Goal: Check status: Check status

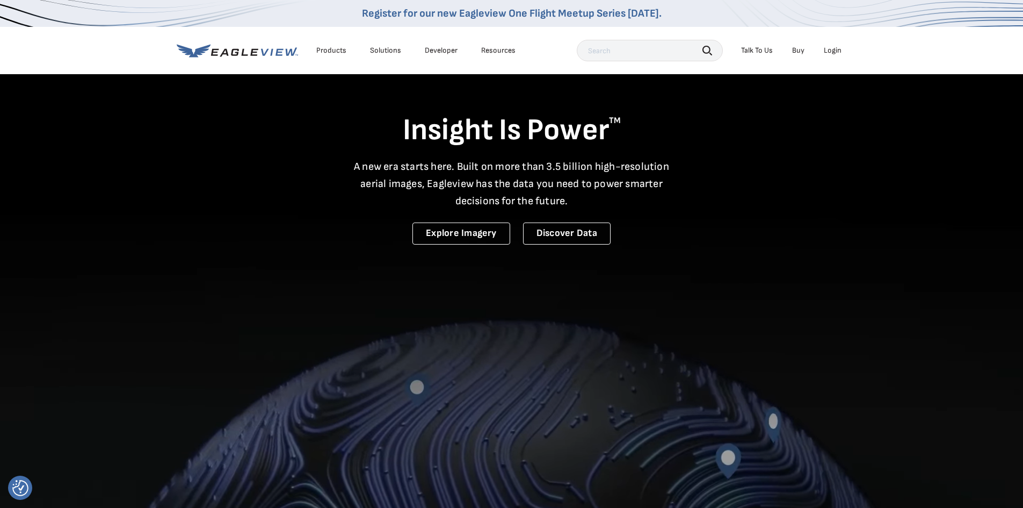
click at [836, 49] on div "Login" at bounding box center [833, 51] width 18 height 10
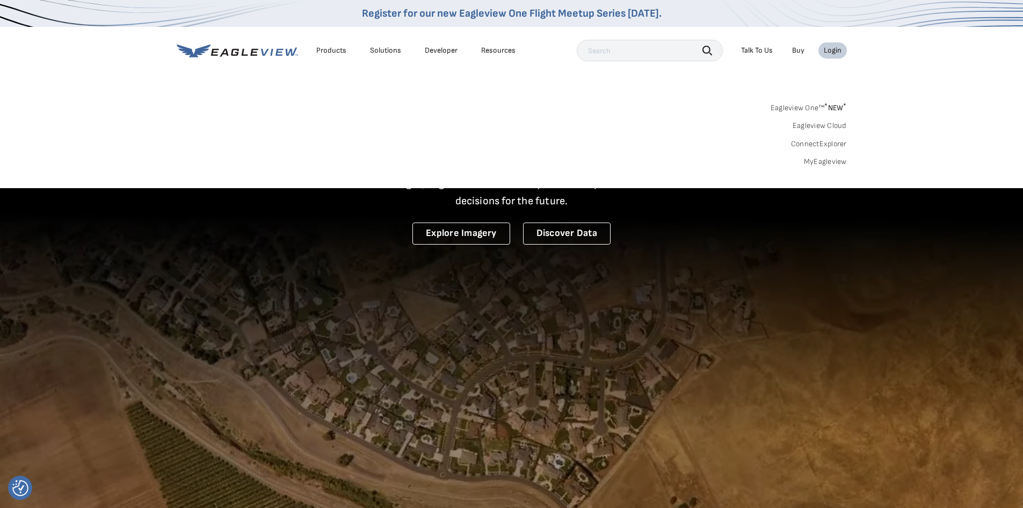
click at [819, 162] on link "MyEagleview" at bounding box center [825, 162] width 43 height 10
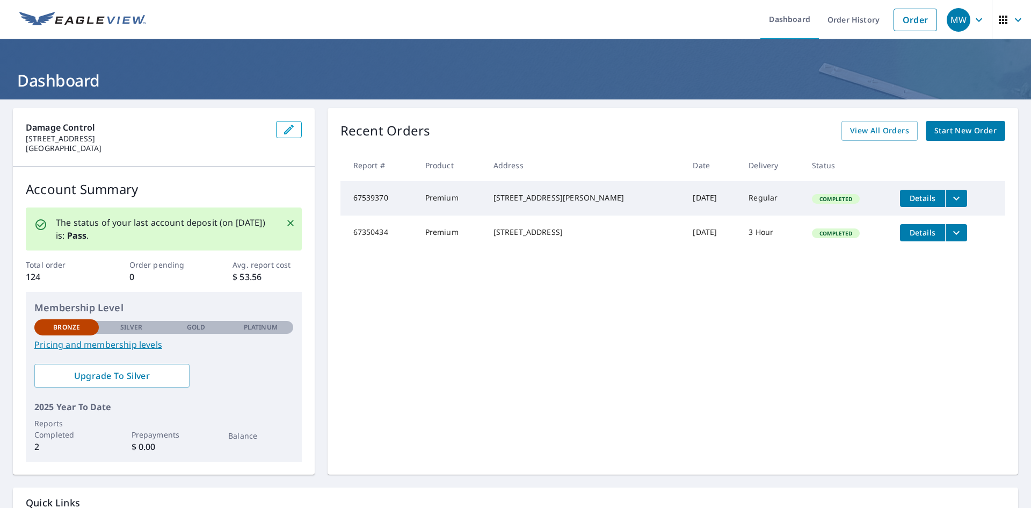
click at [907, 197] on span "Details" at bounding box center [923, 198] width 32 height 10
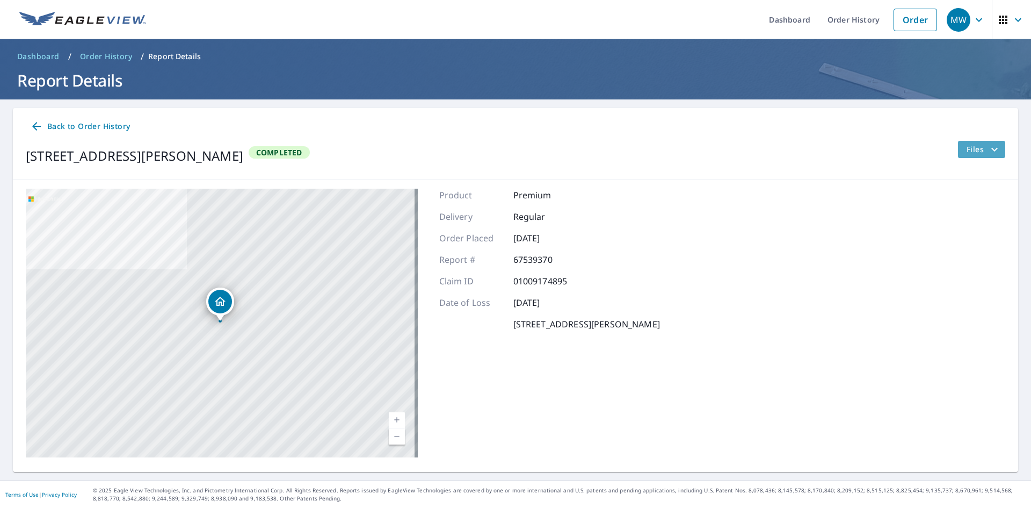
click at [988, 148] on icon "filesDropdownBtn-67539370" at bounding box center [994, 149] width 13 height 13
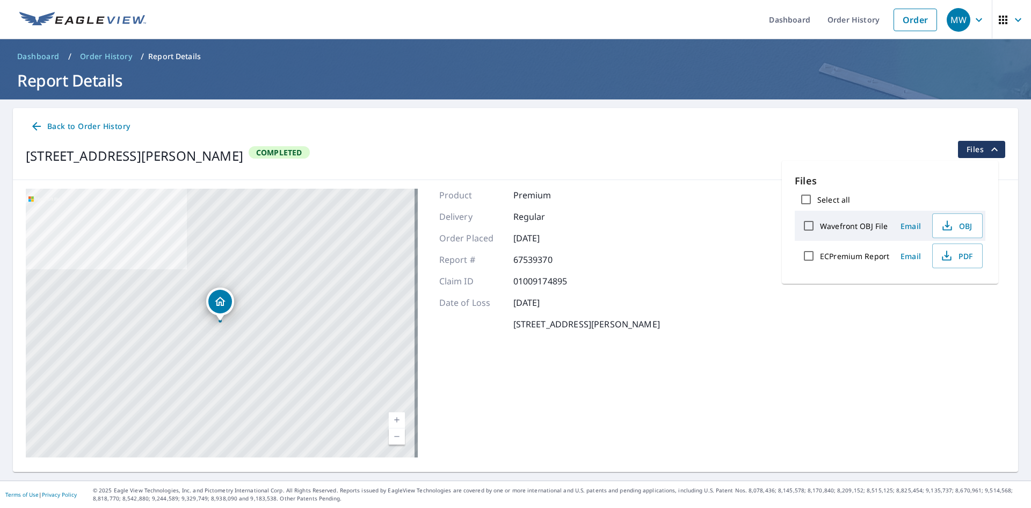
click at [988, 148] on icon "filesDropdownBtn-67539370" at bounding box center [994, 149] width 13 height 13
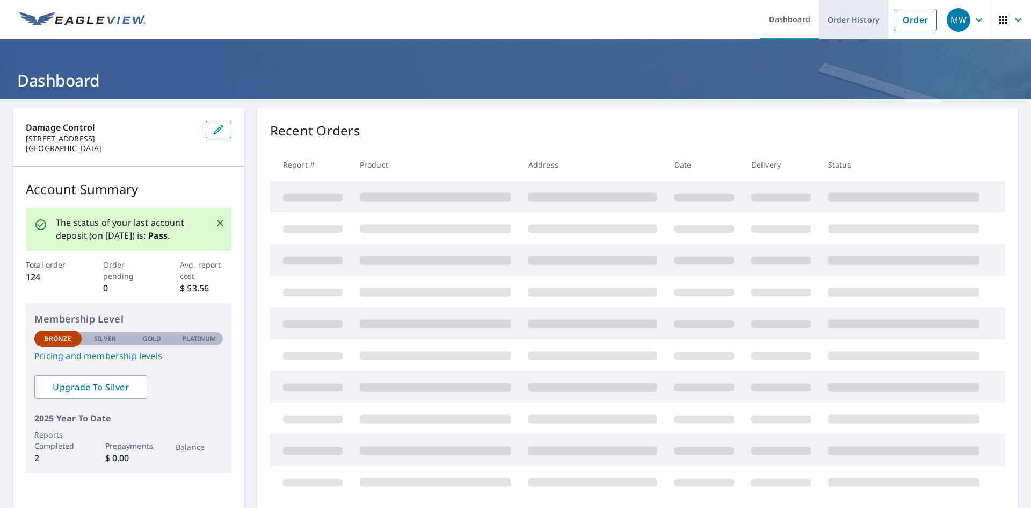
click at [833, 18] on link "Order History" at bounding box center [853, 19] width 69 height 39
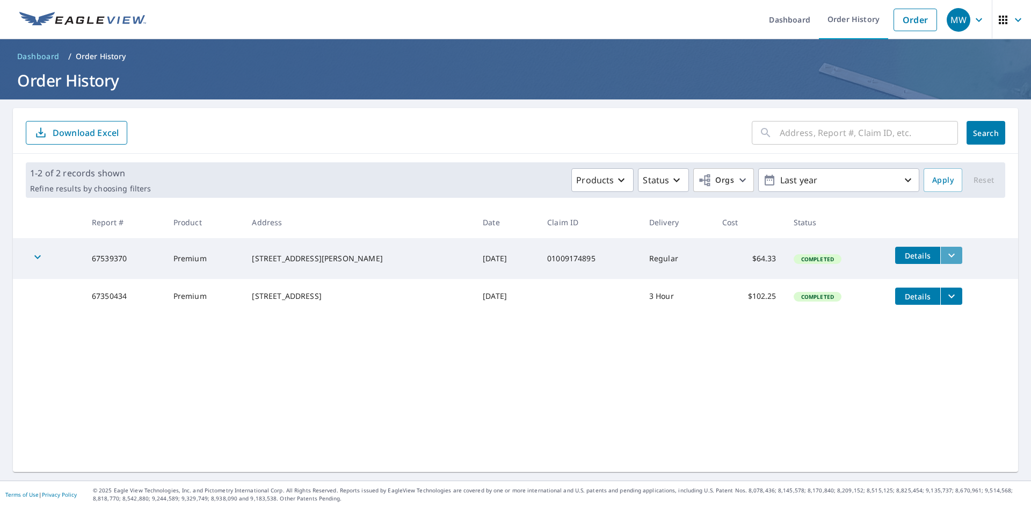
click at [945, 252] on button "filesDropdownBtn-67539370" at bounding box center [951, 255] width 22 height 17
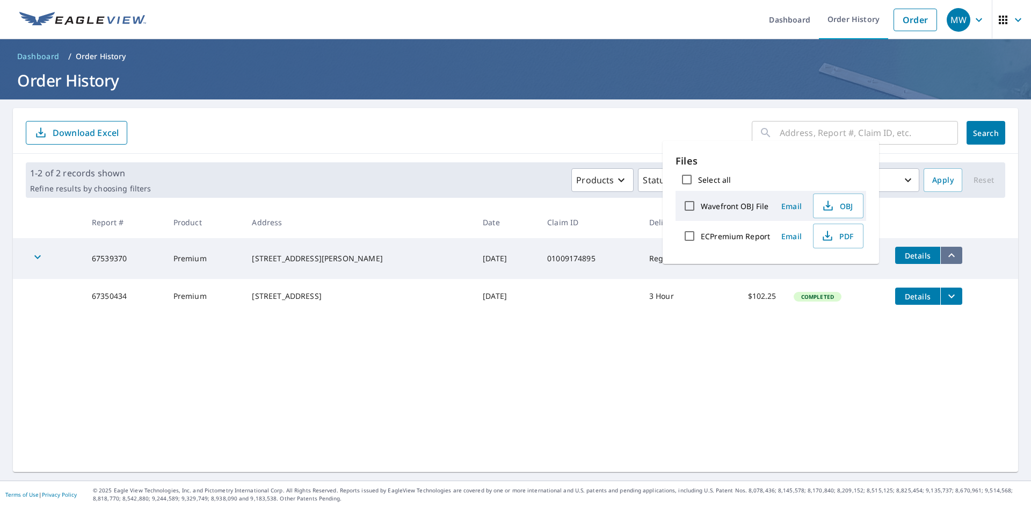
click at [945, 254] on icon "filesDropdownBtn-67539370" at bounding box center [951, 255] width 13 height 13
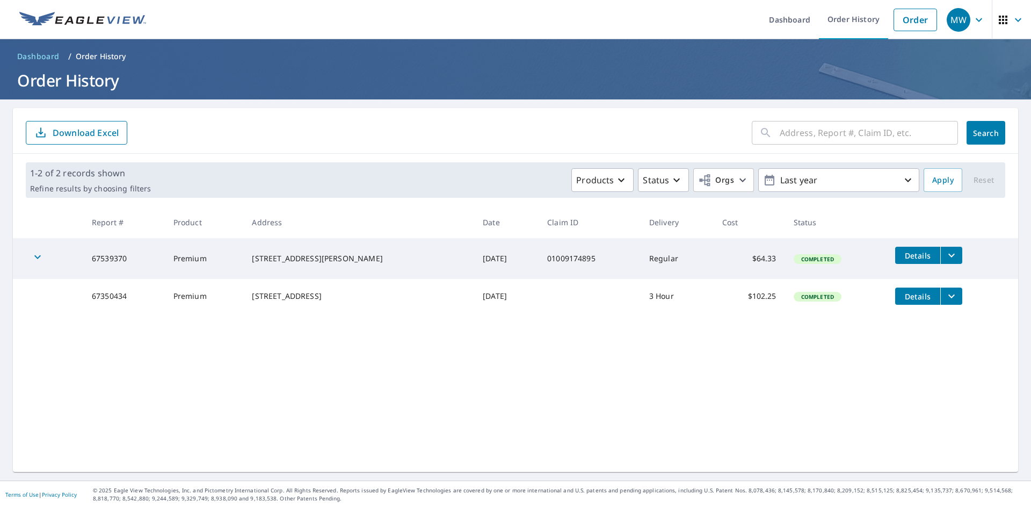
click at [902, 252] on span "Details" at bounding box center [918, 255] width 32 height 10
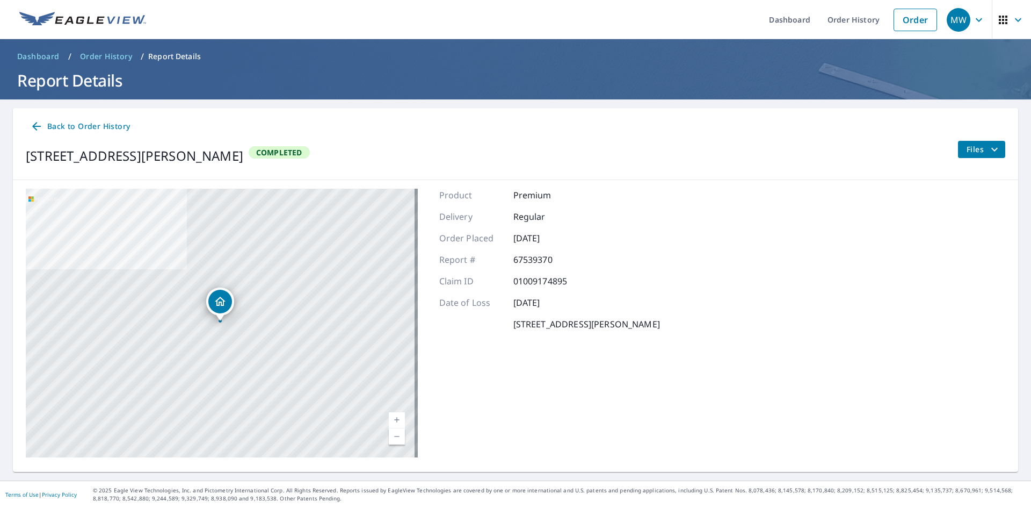
drag, startPoint x: 754, startPoint y: 183, endPoint x: 754, endPoint y: 177, distance: 5.9
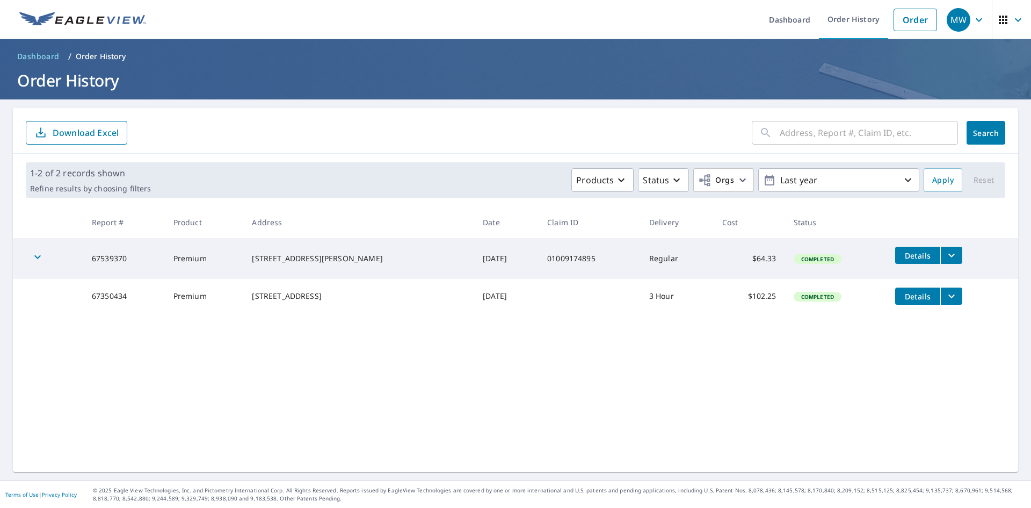
click at [945, 256] on icon "filesDropdownBtn-67539370" at bounding box center [951, 255] width 13 height 13
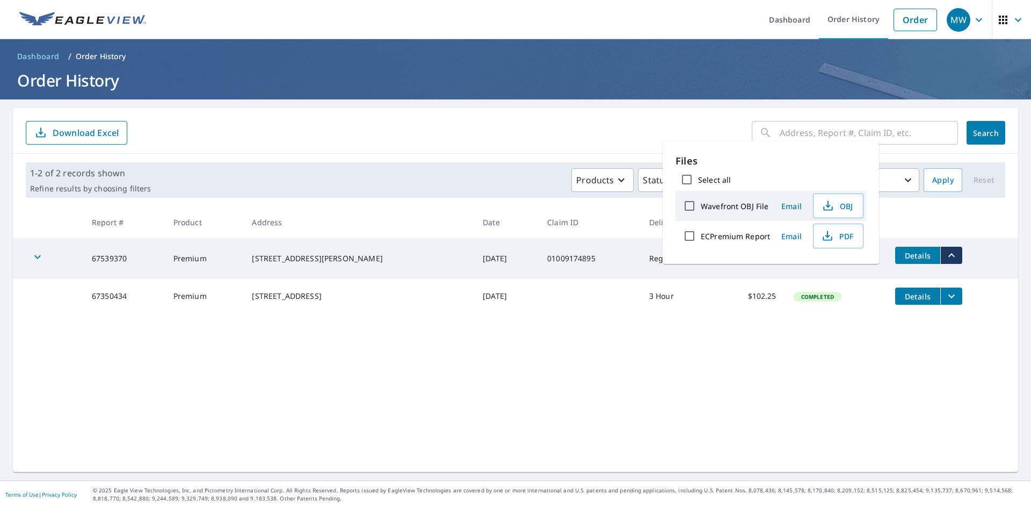
click at [749, 353] on div "​ Search Download Excel 1-2 of 2 records shown Refine results by choosing filte…" at bounding box center [515, 290] width 1005 height 364
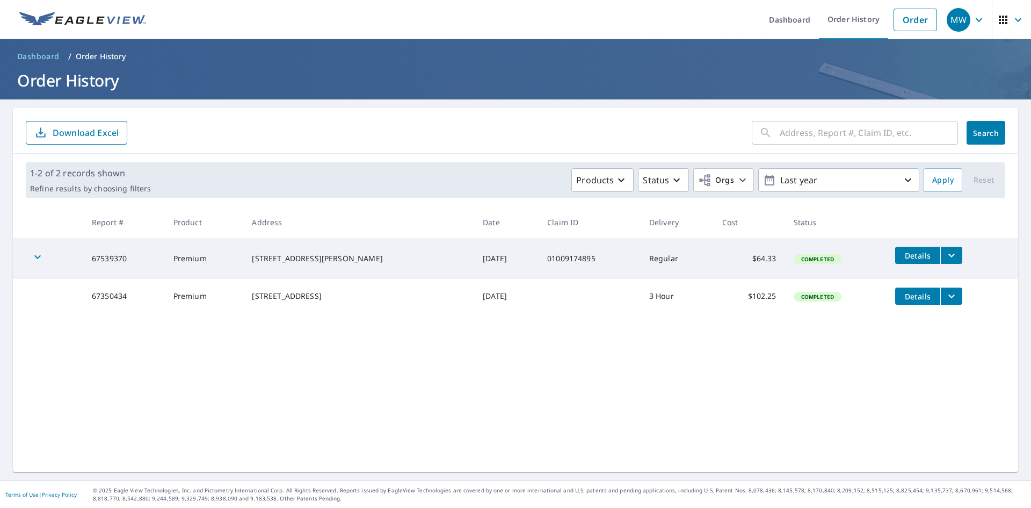
click at [999, 20] on icon "button" at bounding box center [1003, 20] width 9 height 9
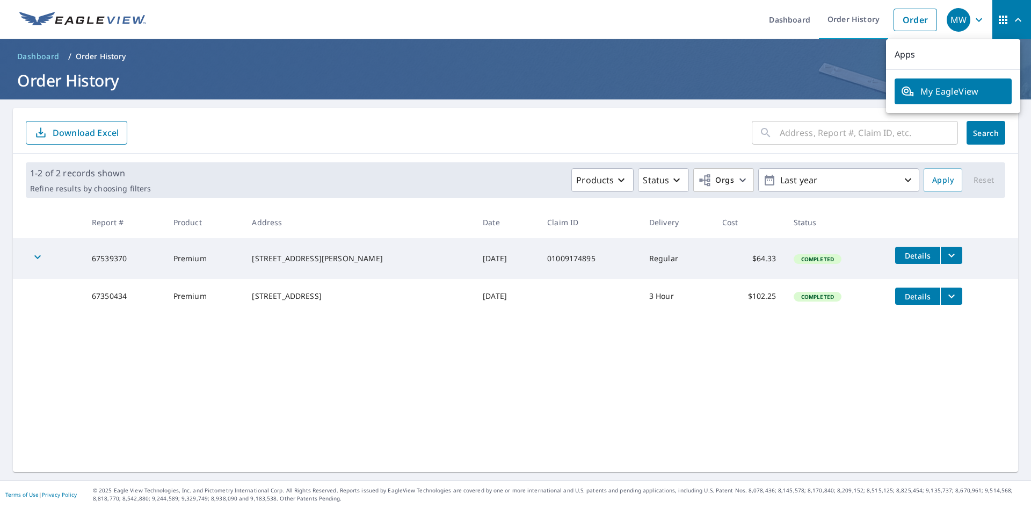
click at [1001, 20] on icon "button" at bounding box center [1003, 19] width 13 height 13
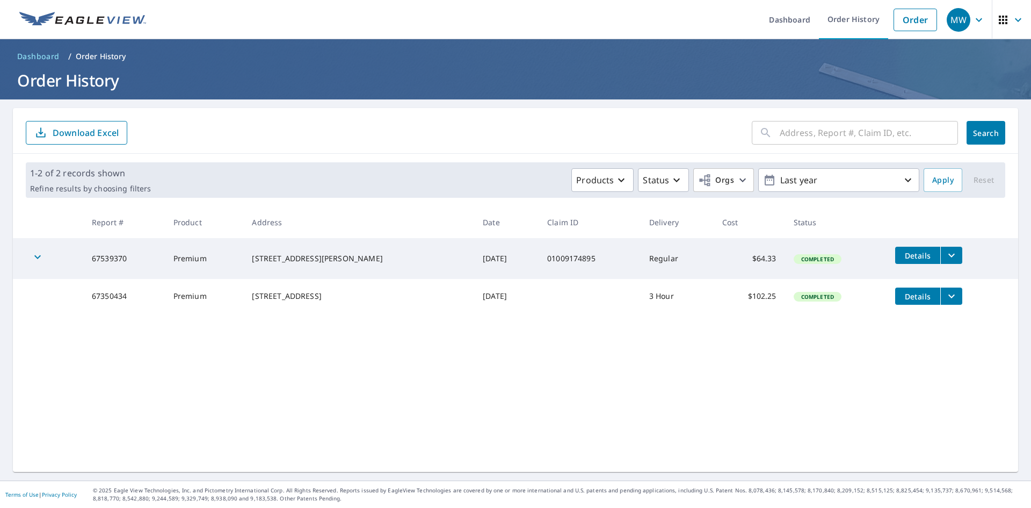
click at [976, 20] on icon "button" at bounding box center [979, 20] width 6 height 4
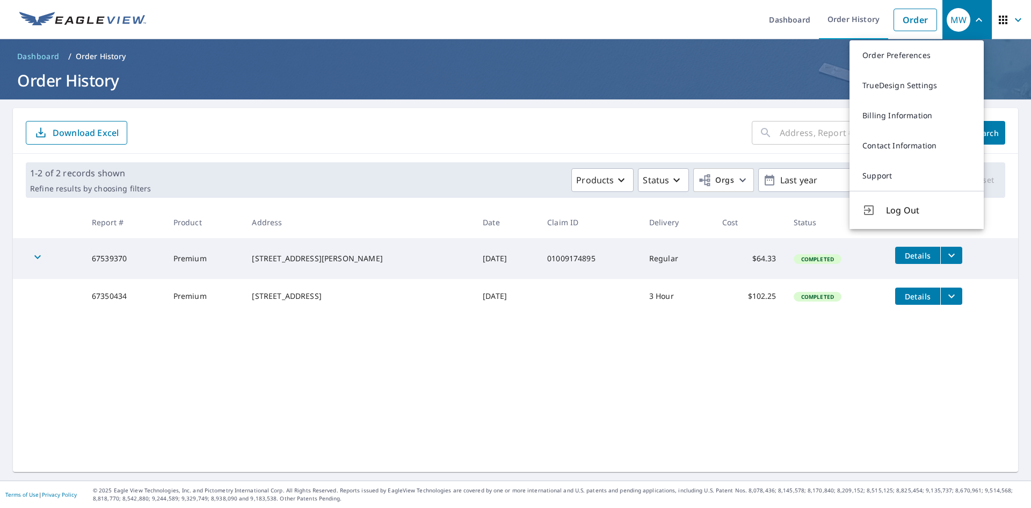
click at [762, 399] on div "​ Search Download Excel 1-2 of 2 records shown Refine results by choosing filte…" at bounding box center [515, 290] width 1005 height 364
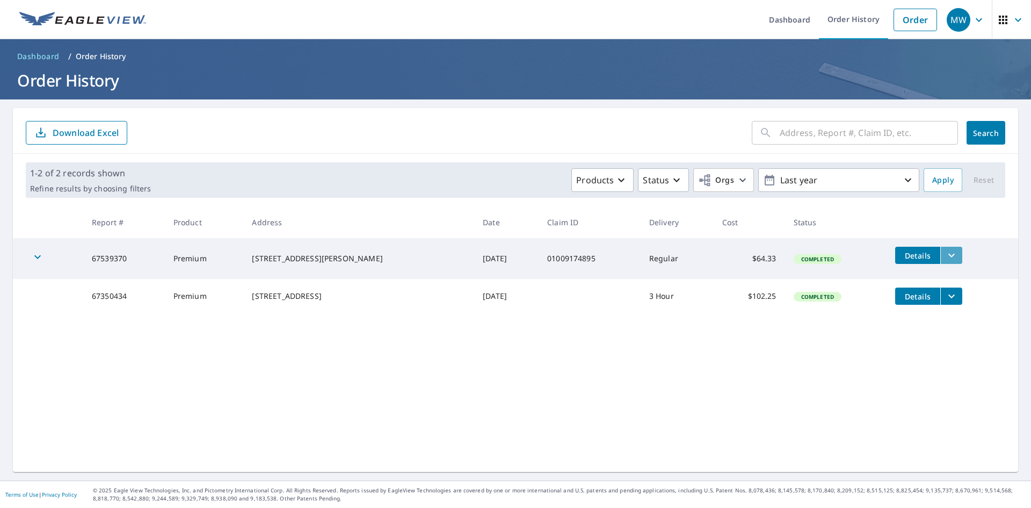
click at [940, 255] on button "filesDropdownBtn-67539370" at bounding box center [951, 255] width 22 height 17
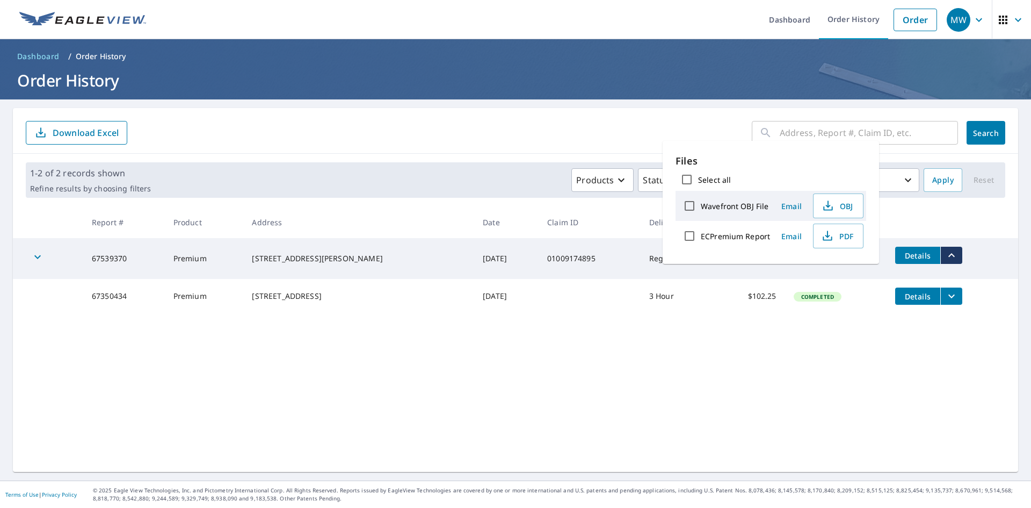
drag, startPoint x: 854, startPoint y: 342, endPoint x: 853, endPoint y: 347, distance: 5.5
click at [853, 347] on div "​ Search Download Excel 1-2 of 2 records shown Refine results by choosing filte…" at bounding box center [515, 290] width 1005 height 364
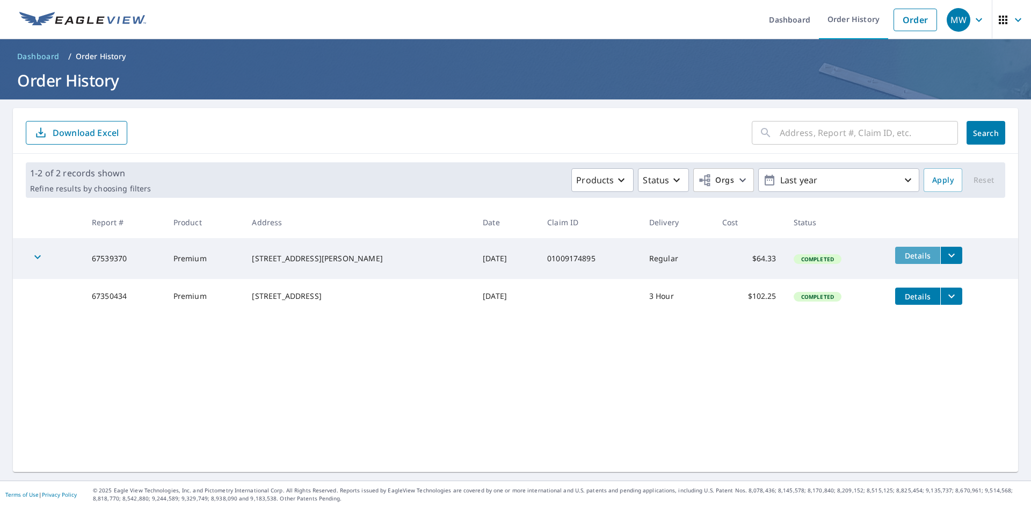
click at [902, 254] on span "Details" at bounding box center [918, 255] width 32 height 10
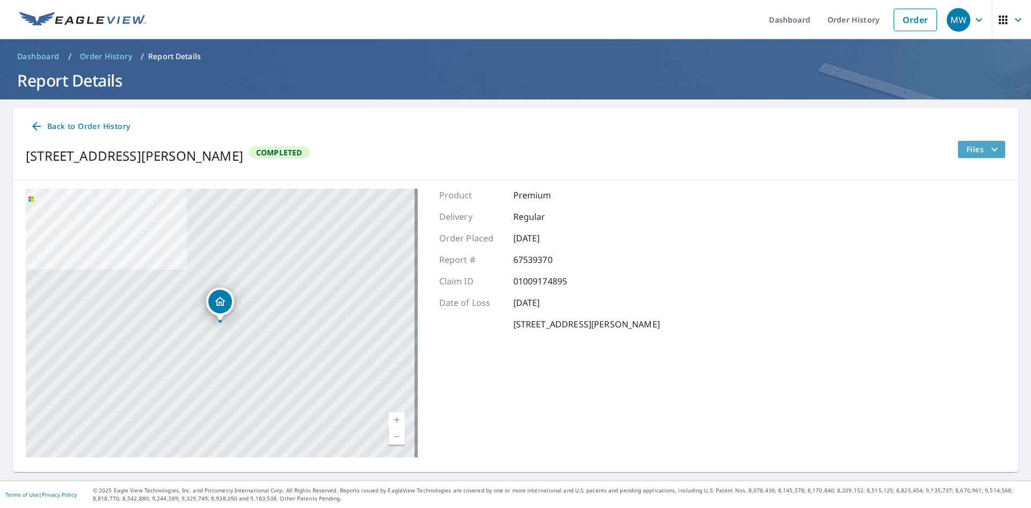
click at [972, 156] on button "Files" at bounding box center [982, 149] width 48 height 17
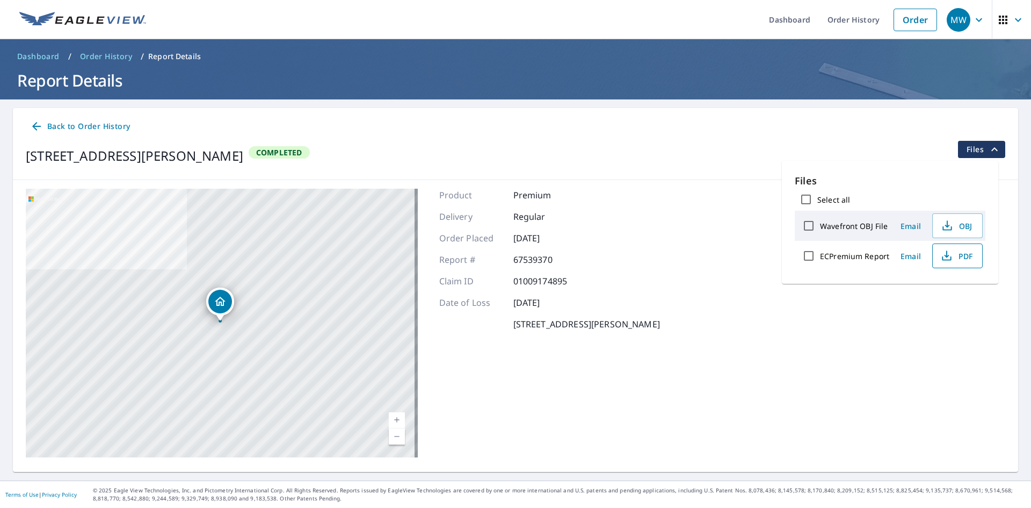
click at [954, 253] on span "PDF" at bounding box center [956, 255] width 34 height 13
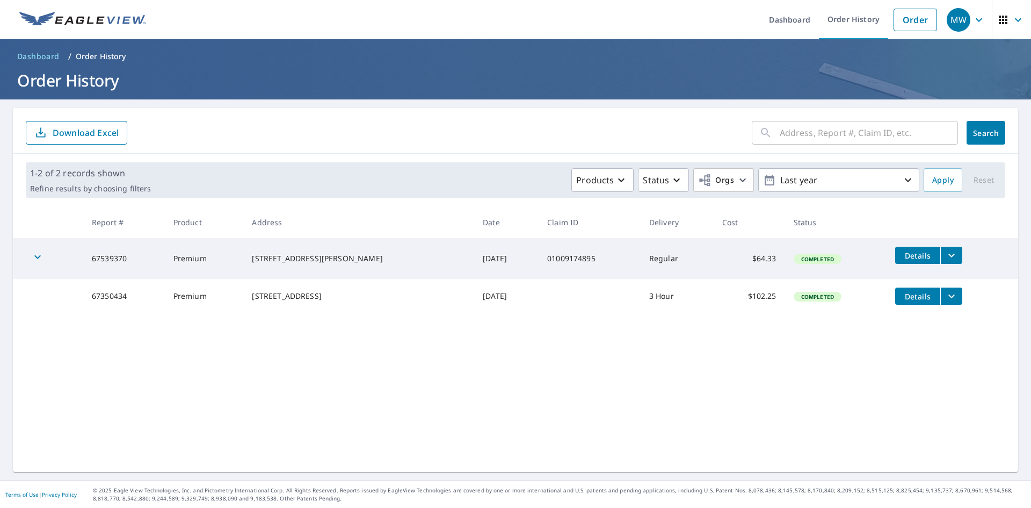
click at [1012, 18] on icon "button" at bounding box center [1018, 19] width 13 height 13
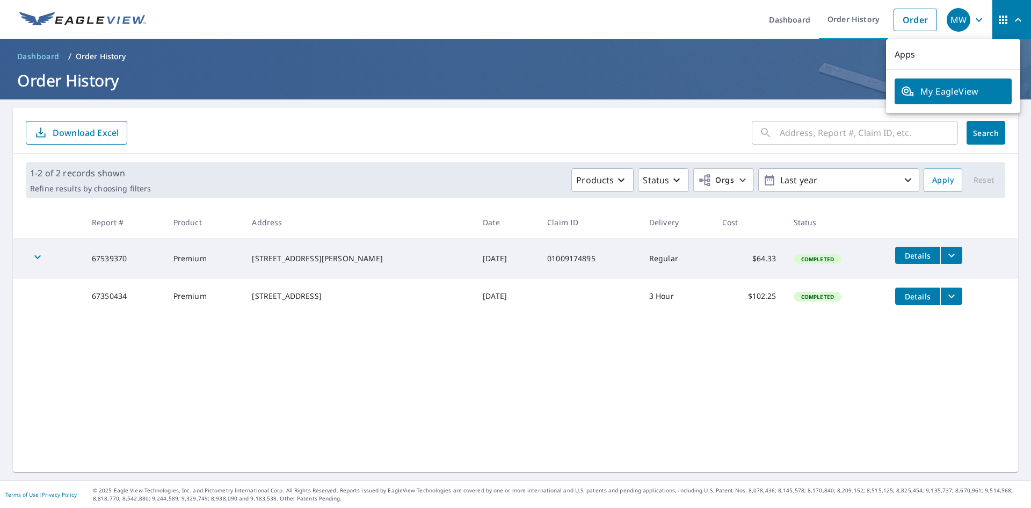
click at [1015, 18] on icon "button" at bounding box center [1018, 20] width 6 height 4
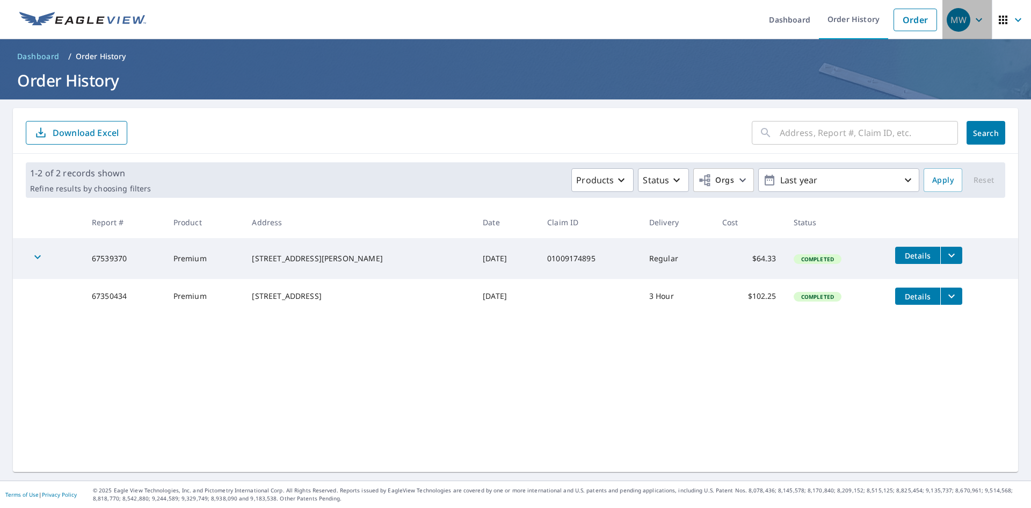
click at [973, 16] on icon "button" at bounding box center [979, 19] width 13 height 13
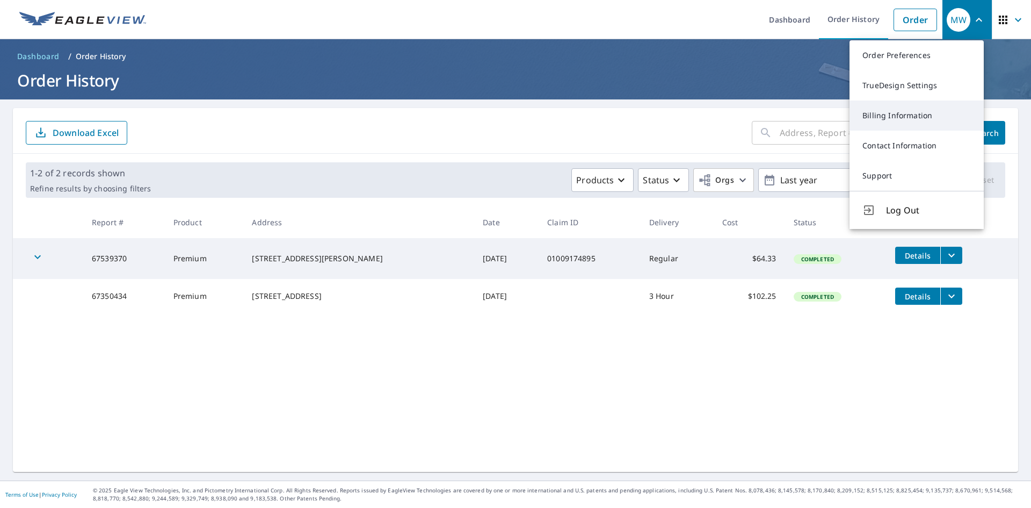
click at [910, 114] on link "Billing Information" at bounding box center [917, 115] width 134 height 30
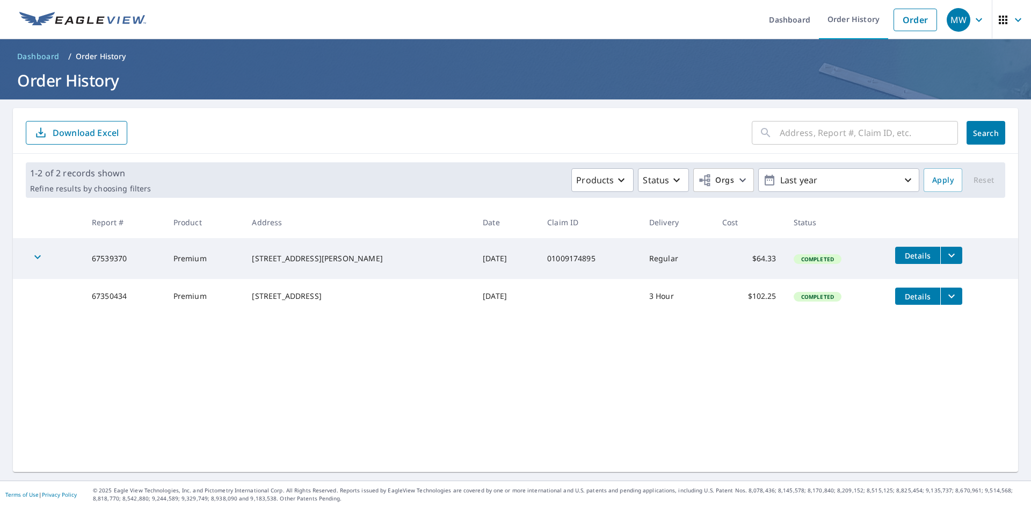
click at [37, 252] on icon "button" at bounding box center [37, 256] width 13 height 13
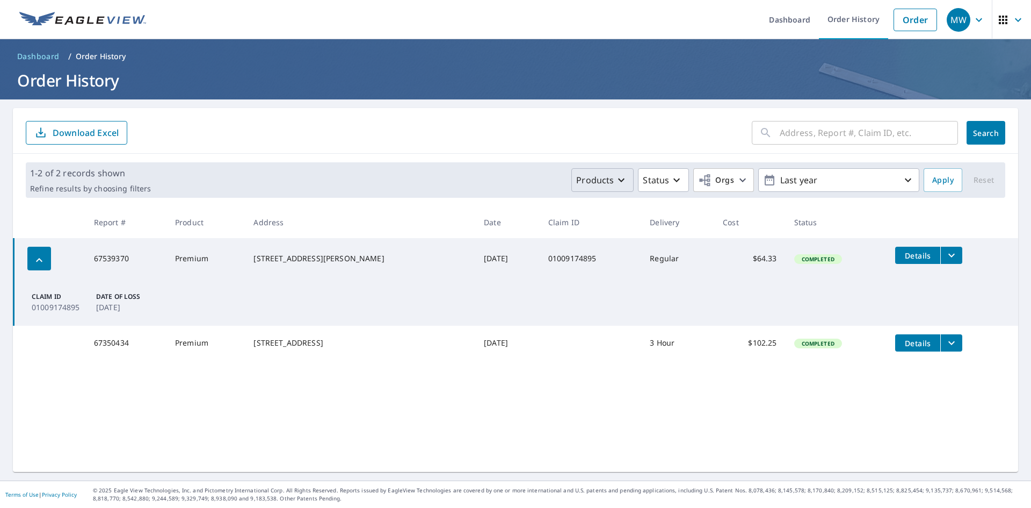
click at [615, 181] on icon "button" at bounding box center [621, 179] width 13 height 13
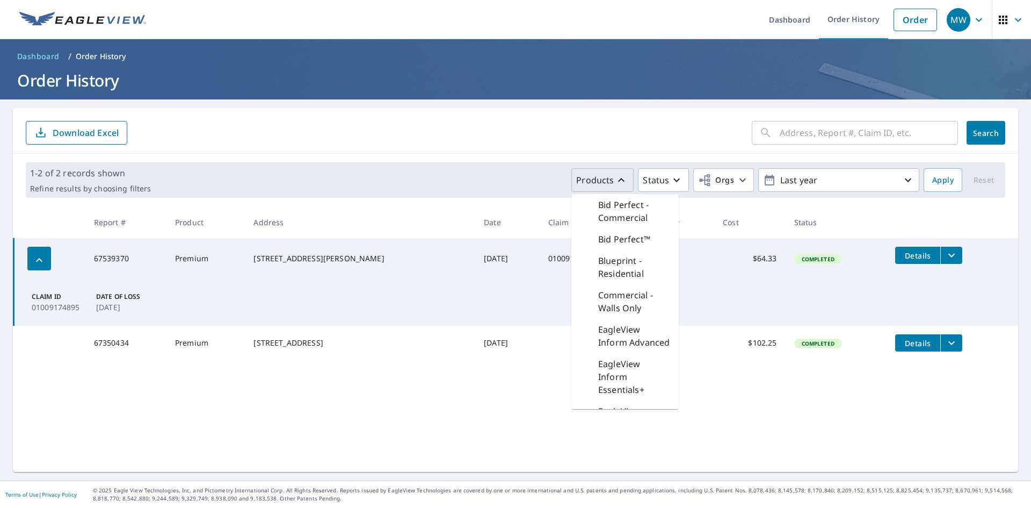
click at [615, 178] on icon "button" at bounding box center [621, 179] width 13 height 13
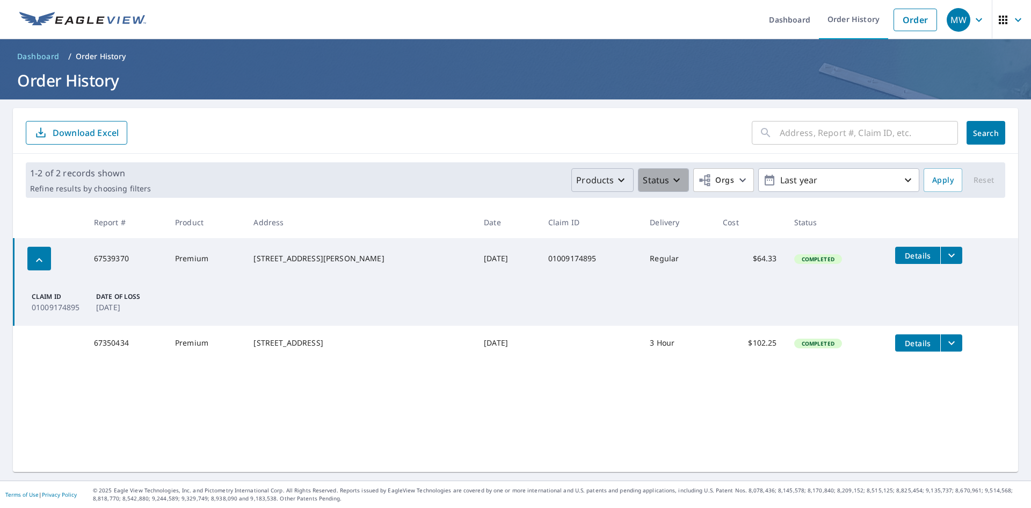
click at [657, 182] on p "Status" at bounding box center [656, 179] width 26 height 13
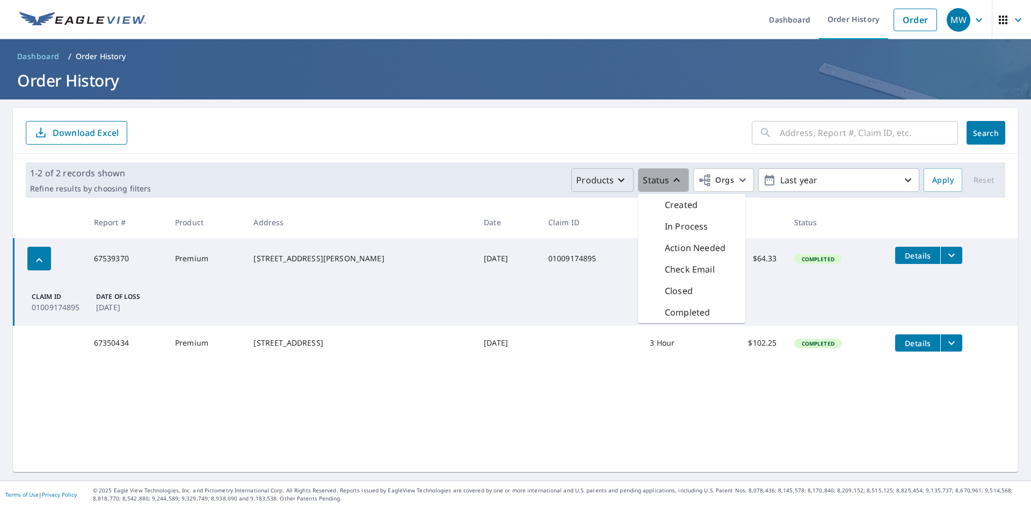
click at [661, 179] on p "Status" at bounding box center [656, 179] width 26 height 13
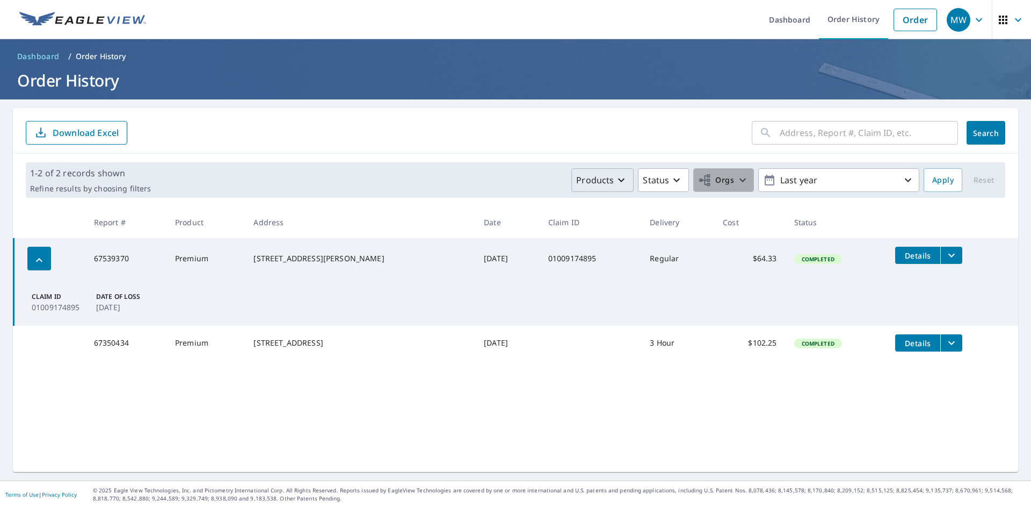
click at [717, 182] on span "Orgs" at bounding box center [716, 179] width 36 height 13
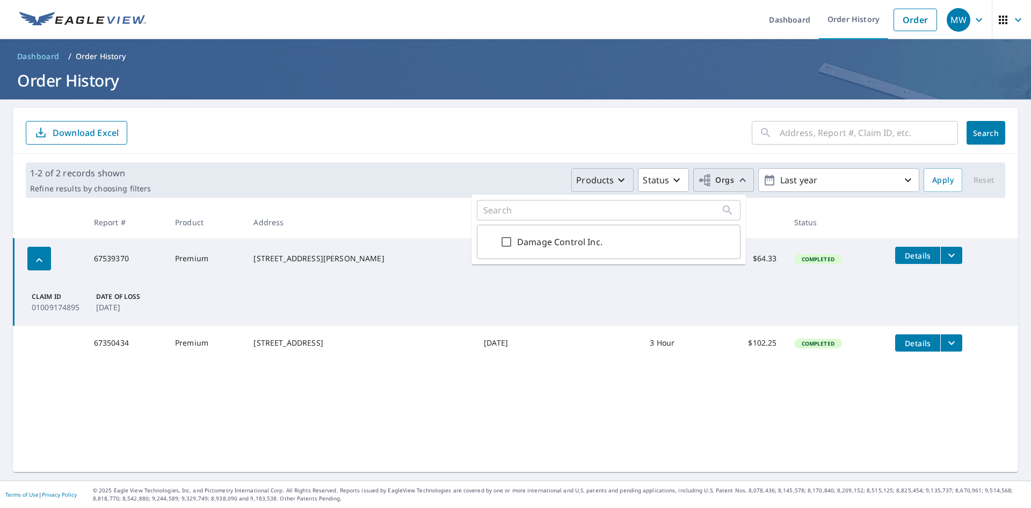
drag, startPoint x: 721, startPoint y: 181, endPoint x: 726, endPoint y: 180, distance: 5.4
click at [720, 181] on span "Orgs" at bounding box center [716, 179] width 36 height 13
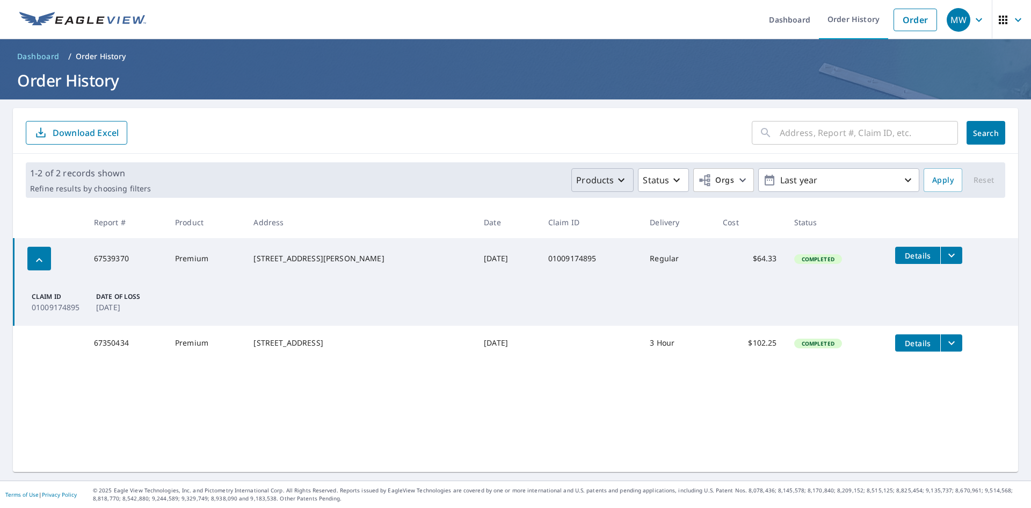
click at [902, 254] on span "Details" at bounding box center [918, 255] width 32 height 10
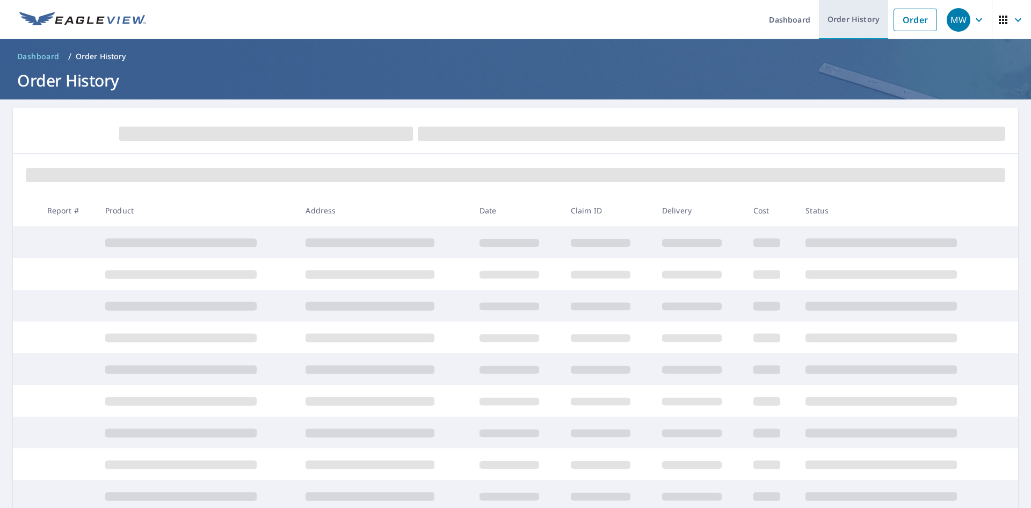
click at [835, 17] on link "Order History" at bounding box center [853, 19] width 69 height 39
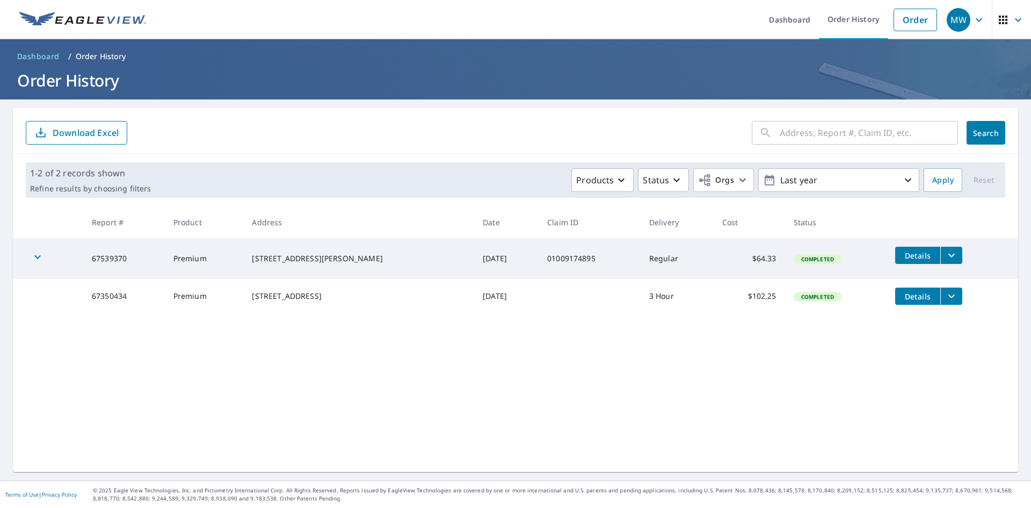
drag, startPoint x: 488, startPoint y: 154, endPoint x: 485, endPoint y: 161, distance: 7.7
